Goal: Task Accomplishment & Management: Use online tool/utility

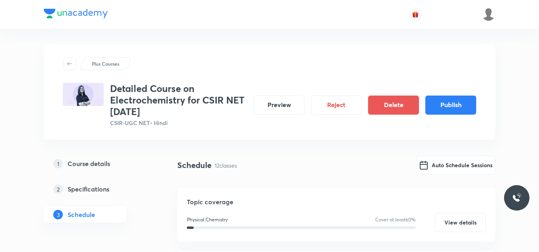
click at [98, 165] on h5 "Course details" at bounding box center [89, 164] width 43 height 10
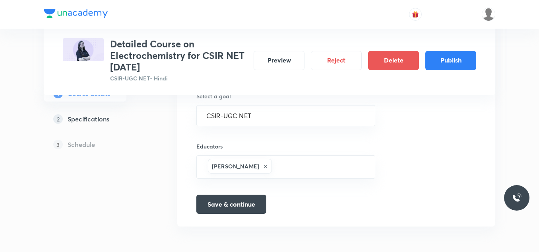
scroll to position [407, 0]
